Goal: Communication & Community: Answer question/provide support

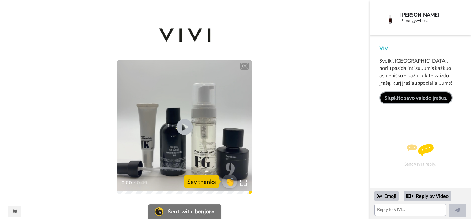
click at [186, 124] on icon at bounding box center [185, 127] width 16 height 16
click at [388, 193] on div "Emoji" at bounding box center [386, 196] width 24 height 10
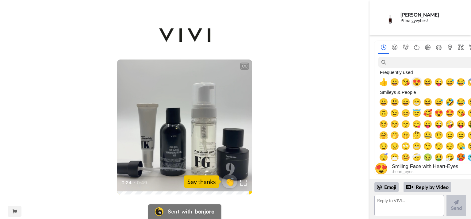
click at [415, 83] on span "😍" at bounding box center [416, 82] width 9 height 9
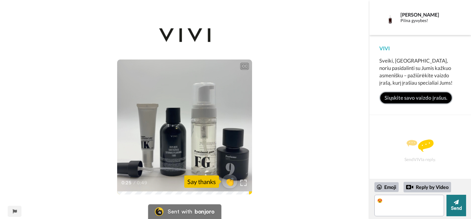
click at [453, 210] on button "Send" at bounding box center [456, 205] width 20 height 21
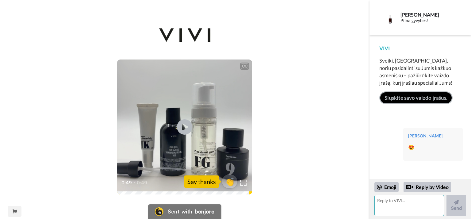
click at [403, 202] on textarea at bounding box center [409, 205] width 70 height 21
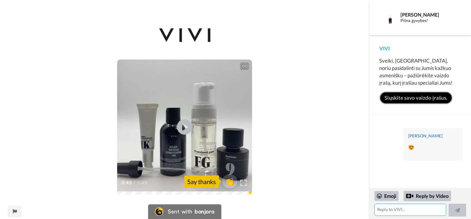
click at [403, 212] on textarea at bounding box center [410, 210] width 72 height 12
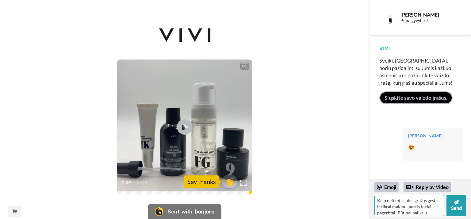
scroll to position [6, 0]
type textarea "Kaip netikėta, labai gražus gestas ir tikrai malonu jaustis tokiai pagerbtai! B…"
click at [457, 204] on icon at bounding box center [456, 202] width 5 height 6
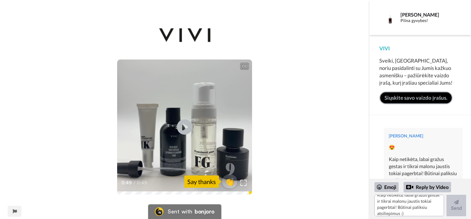
scroll to position [0, 0]
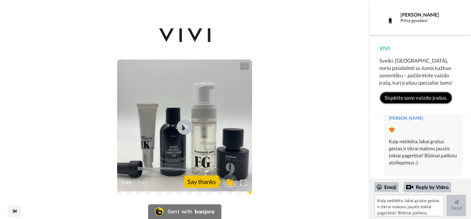
click at [309, 78] on div "CC Play/Pause Kad kodau gaužmianų pamatytų jūsų patirtis apie šios produktus. 0…" at bounding box center [184, 113] width 369 height 181
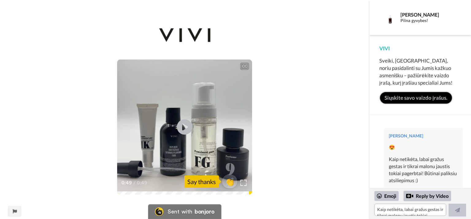
click at [419, 99] on link "Siųskite savo vaizdo įrašus." at bounding box center [415, 97] width 73 height 13
click at [208, 208] on div "Sent with bonjoro" at bounding box center [184, 211] width 73 height 15
click at [180, 124] on icon at bounding box center [185, 127] width 16 height 16
click at [227, 182] on span "👏" at bounding box center [229, 181] width 19 height 12
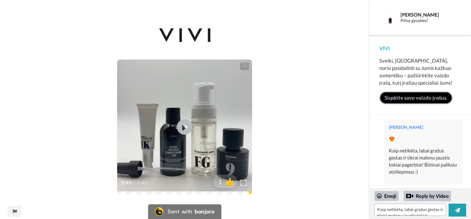
click at [206, 34] on img at bounding box center [185, 35] width 52 height 25
click at [197, 34] on img at bounding box center [185, 35] width 52 height 25
click at [425, 198] on div "Reply by Video" at bounding box center [427, 196] width 48 height 10
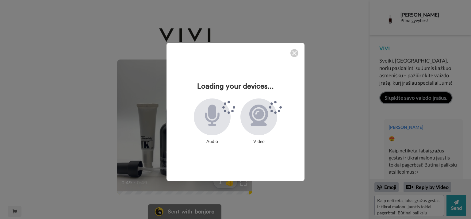
click at [292, 54] on img at bounding box center [294, 53] width 5 height 5
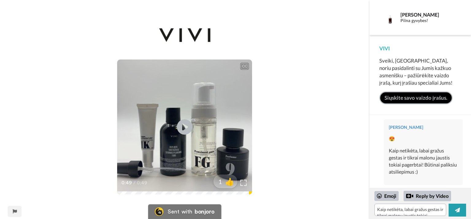
click at [326, 119] on div "CC Play/Pause 0:49 / 0:49 1 👍" at bounding box center [184, 113] width 369 height 181
